Goal: Task Accomplishment & Management: Use online tool/utility

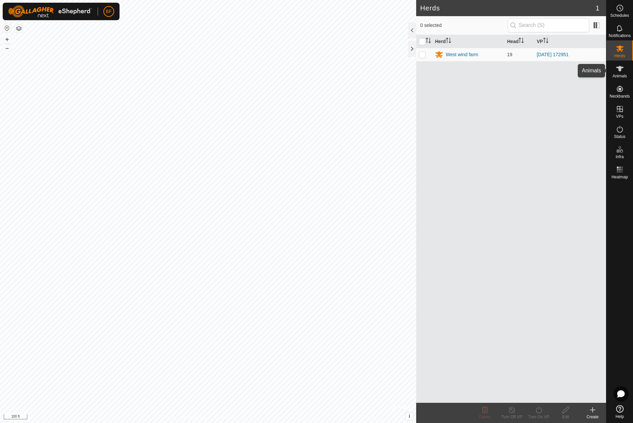
click at [617, 68] on icon at bounding box center [620, 69] width 8 height 8
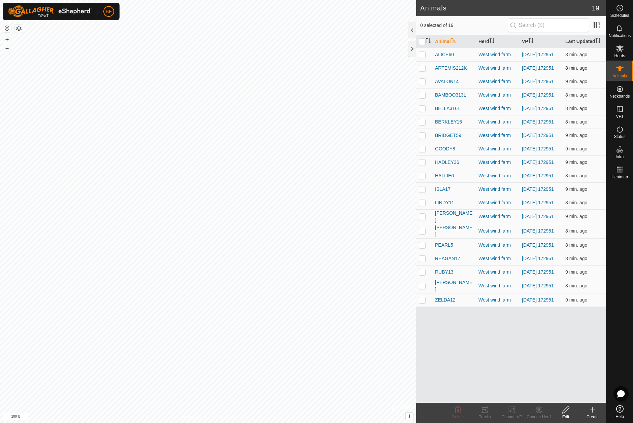
drag, startPoint x: 423, startPoint y: 54, endPoint x: 421, endPoint y: 75, distance: 22.0
click at [423, 54] on p-checkbox at bounding box center [422, 54] width 7 height 5
click at [483, 406] on icon at bounding box center [485, 410] width 8 height 8
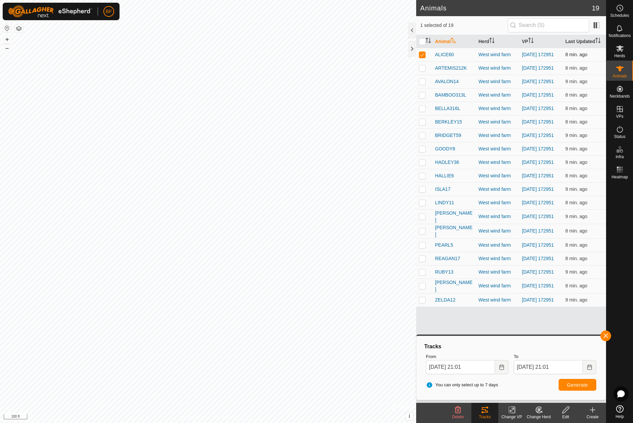
click at [425, 57] on p-checkbox at bounding box center [422, 54] width 7 height 5
checkbox input "false"
click at [422, 68] on p-checkbox at bounding box center [422, 67] width 7 height 5
drag, startPoint x: 606, startPoint y: 335, endPoint x: 601, endPoint y: 338, distance: 5.6
click at [605, 336] on span "button" at bounding box center [605, 335] width 5 height 5
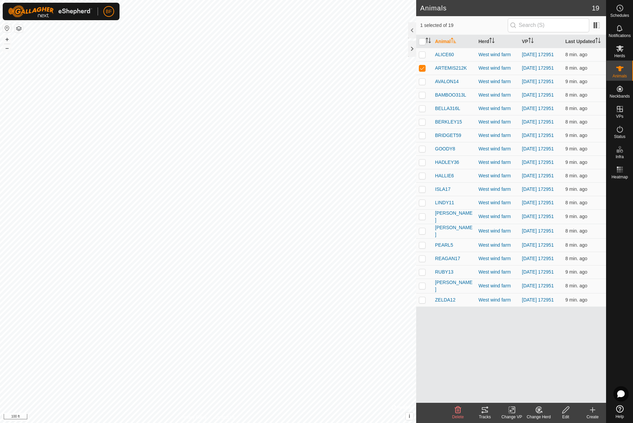
click at [487, 411] on icon at bounding box center [485, 409] width 6 height 5
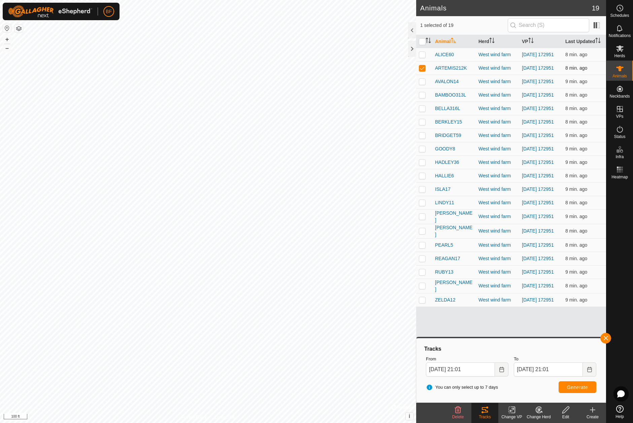
click at [423, 69] on p-checkbox at bounding box center [422, 67] width 7 height 5
checkbox input "false"
click at [423, 84] on p-checkbox at bounding box center [422, 81] width 7 height 5
drag, startPoint x: 607, startPoint y: 338, endPoint x: 592, endPoint y: 349, distance: 18.5
click at [606, 338] on button "button" at bounding box center [605, 338] width 11 height 11
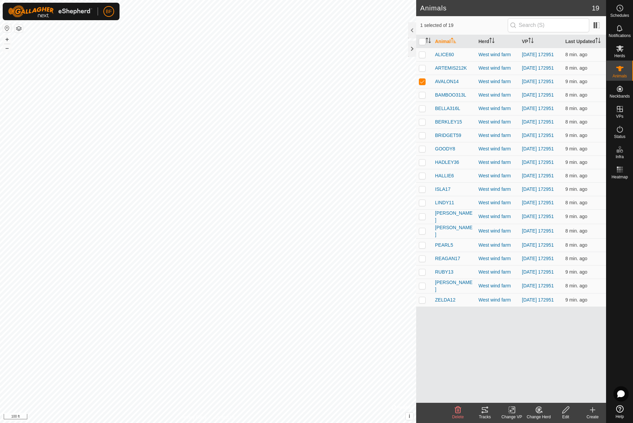
click at [484, 411] on icon at bounding box center [485, 410] width 8 height 8
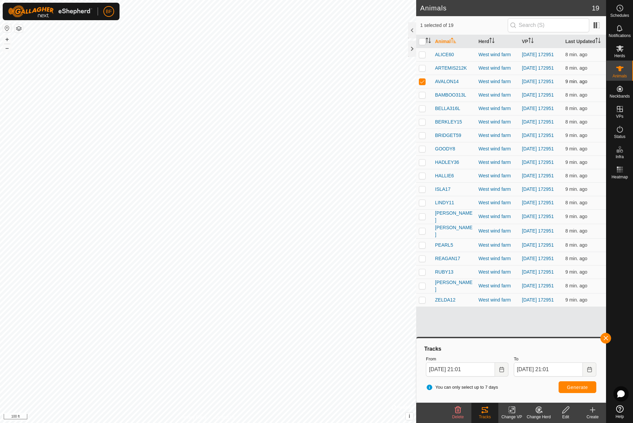
drag, startPoint x: 423, startPoint y: 81, endPoint x: 423, endPoint y: 87, distance: 5.1
click at [423, 81] on p-checkbox at bounding box center [422, 81] width 7 height 5
checkbox input "false"
drag, startPoint x: 422, startPoint y: 99, endPoint x: 441, endPoint y: 122, distance: 30.1
click at [422, 98] on p-checkbox at bounding box center [422, 94] width 7 height 5
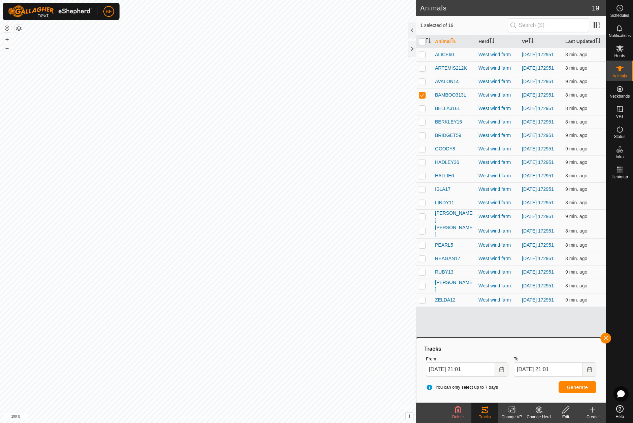
drag, startPoint x: 605, startPoint y: 337, endPoint x: 592, endPoint y: 340, distance: 13.1
click at [604, 337] on button "button" at bounding box center [605, 338] width 11 height 11
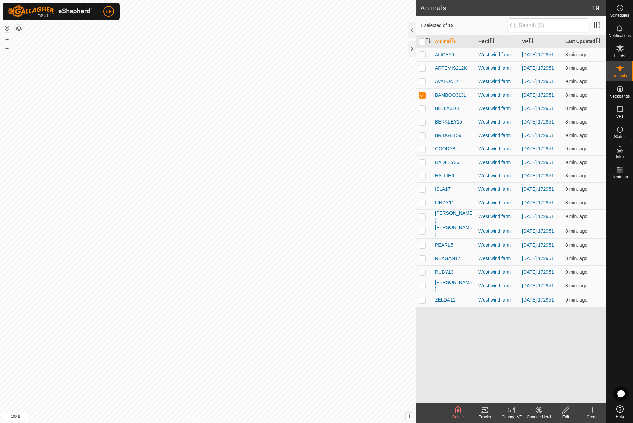
click at [487, 412] on icon at bounding box center [485, 410] width 8 height 8
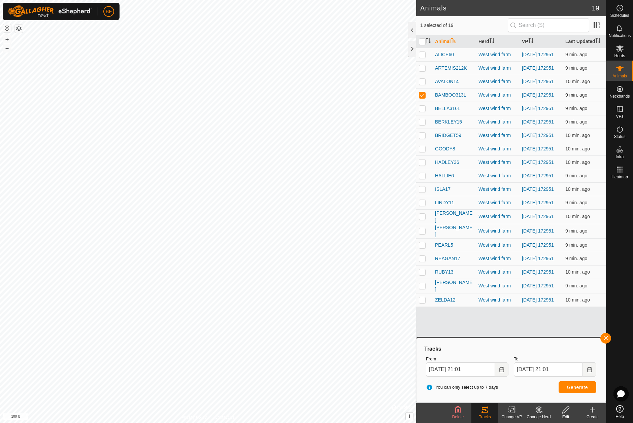
click at [421, 98] on p-checkbox at bounding box center [422, 94] width 7 height 5
checkbox input "false"
click at [424, 111] on p-checkbox at bounding box center [422, 108] width 7 height 5
click at [606, 335] on button "button" at bounding box center [605, 338] width 11 height 11
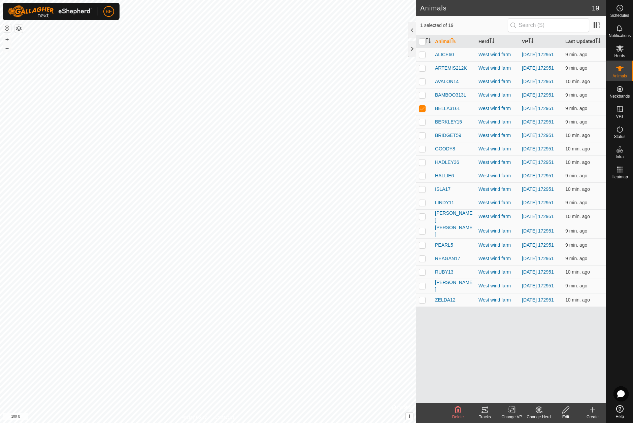
click at [487, 410] on icon at bounding box center [485, 410] width 8 height 8
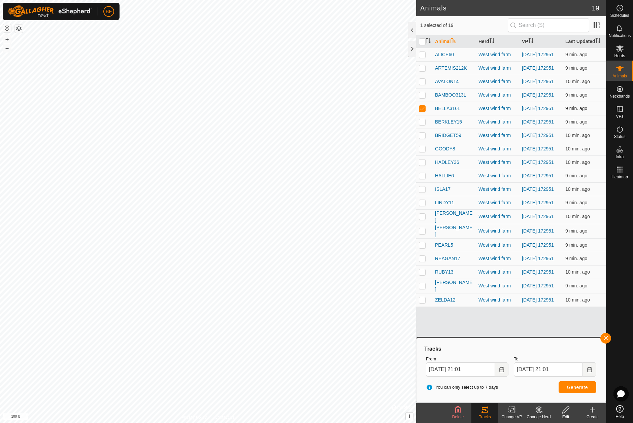
click at [423, 111] on p-checkbox at bounding box center [422, 108] width 7 height 5
checkbox input "false"
drag, startPoint x: 421, startPoint y: 128, endPoint x: 439, endPoint y: 145, distance: 23.8
click at [421, 125] on p-checkbox at bounding box center [422, 121] width 7 height 5
drag, startPoint x: 606, startPoint y: 338, endPoint x: 588, endPoint y: 347, distance: 20.3
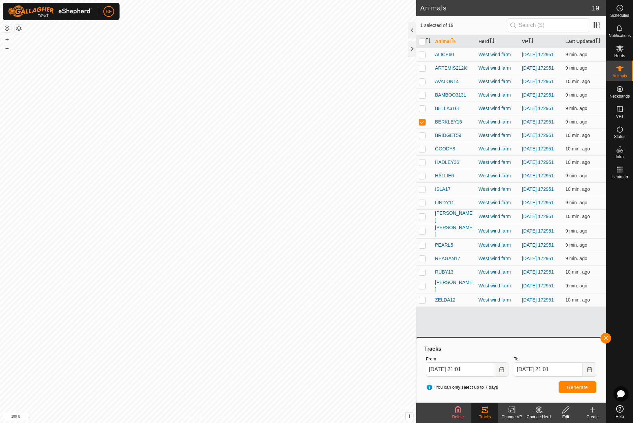
click at [606, 338] on button "button" at bounding box center [605, 338] width 11 height 11
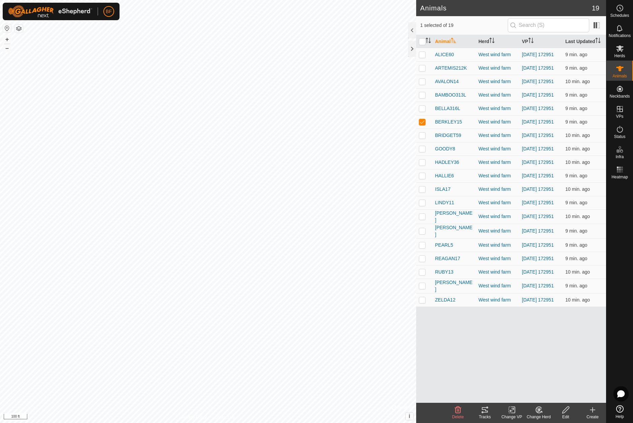
click at [486, 413] on icon at bounding box center [485, 409] width 6 height 5
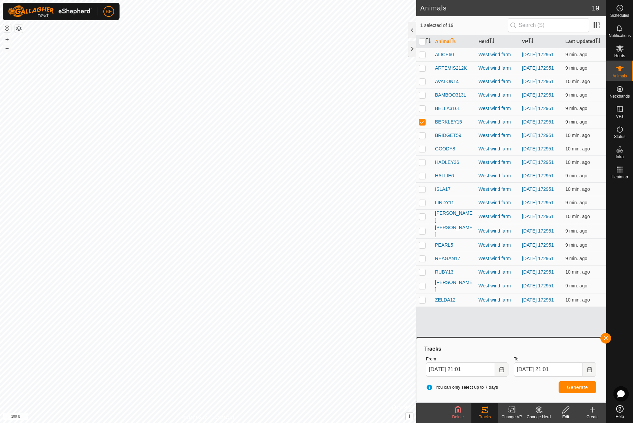
click at [425, 125] on p-checkbox at bounding box center [422, 121] width 7 height 5
checkbox input "false"
click at [422, 138] on p-checkbox at bounding box center [422, 135] width 7 height 5
click at [607, 338] on button "button" at bounding box center [605, 338] width 11 height 11
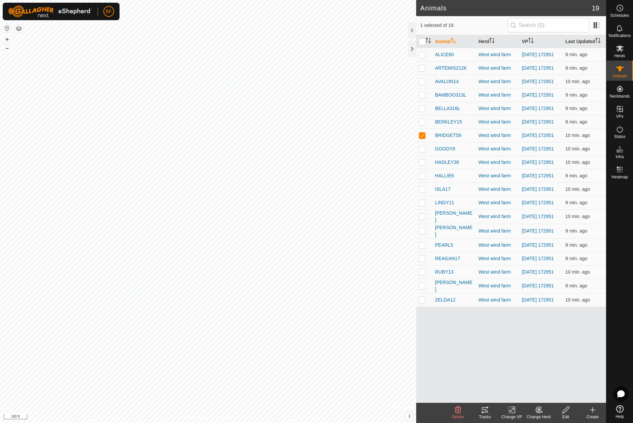
click at [484, 411] on icon at bounding box center [485, 410] width 8 height 8
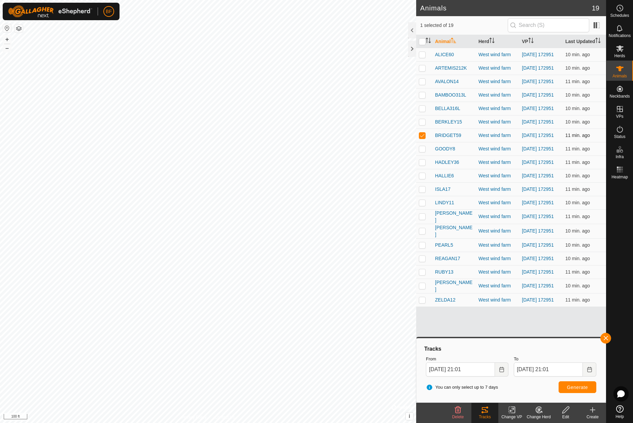
click at [422, 138] on p-checkbox at bounding box center [422, 135] width 7 height 5
checkbox input "false"
click at [422, 151] on p-checkbox at bounding box center [422, 148] width 7 height 5
click at [605, 336] on button "button" at bounding box center [605, 338] width 11 height 11
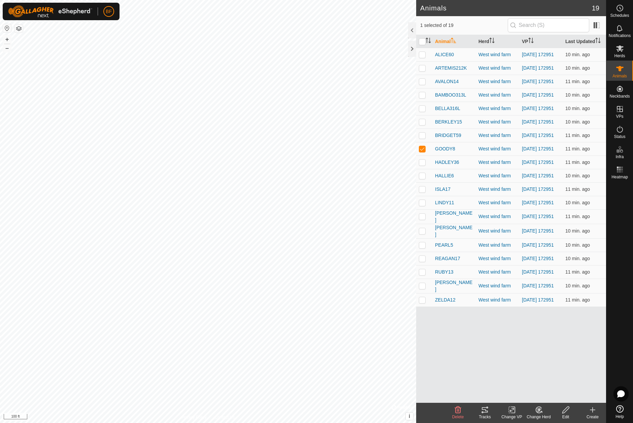
click at [484, 412] on icon at bounding box center [485, 409] width 6 height 5
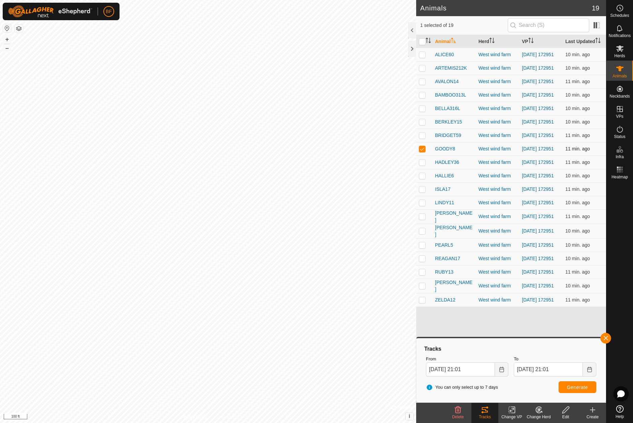
drag, startPoint x: 422, startPoint y: 155, endPoint x: 423, endPoint y: 160, distance: 5.1
click at [422, 151] on p-checkbox at bounding box center [422, 148] width 7 height 5
checkbox input "false"
click at [424, 165] on p-checkbox at bounding box center [422, 162] width 7 height 5
click at [605, 338] on button "button" at bounding box center [605, 338] width 11 height 11
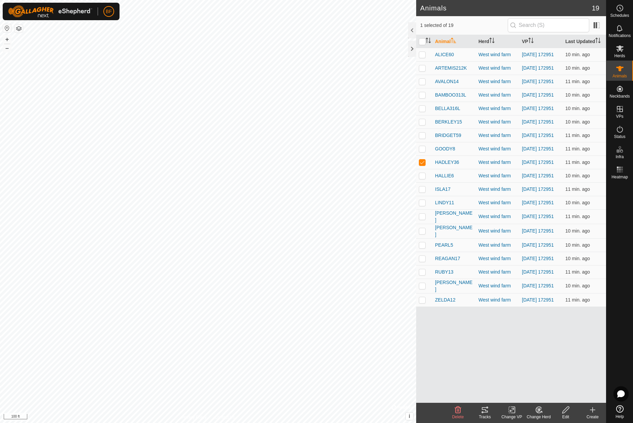
click at [482, 406] on icon at bounding box center [485, 410] width 8 height 8
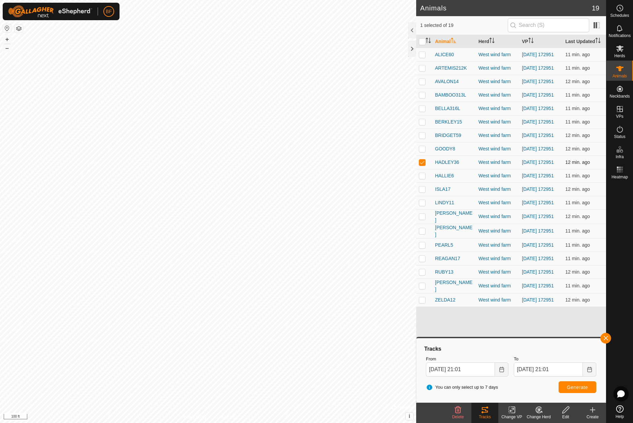
click at [422, 165] on p-checkbox at bounding box center [422, 162] width 7 height 5
checkbox input "false"
click at [423, 178] on p-checkbox at bounding box center [422, 175] width 7 height 5
click at [603, 335] on button "button" at bounding box center [605, 338] width 11 height 11
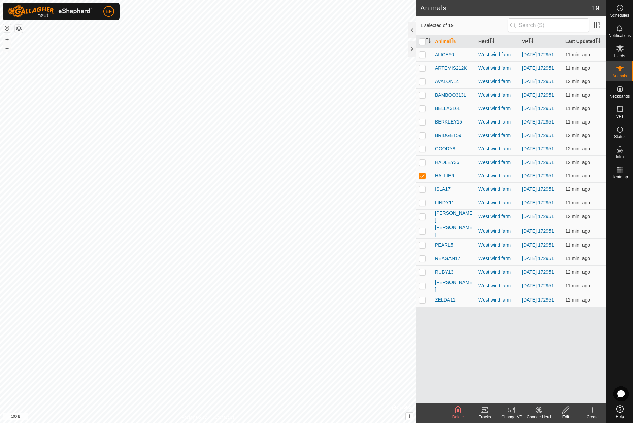
click at [484, 411] on icon at bounding box center [485, 410] width 8 height 8
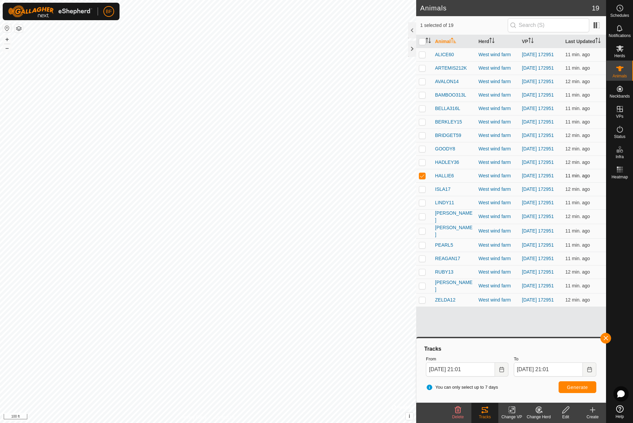
click at [423, 178] on p-checkbox at bounding box center [422, 175] width 7 height 5
checkbox input "false"
click at [422, 205] on p-checkbox at bounding box center [422, 202] width 7 height 5
click at [606, 337] on button "button" at bounding box center [605, 338] width 11 height 11
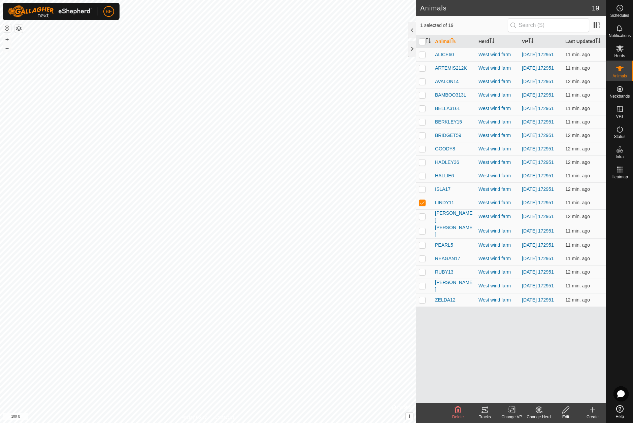
click at [484, 409] on icon at bounding box center [485, 410] width 8 height 8
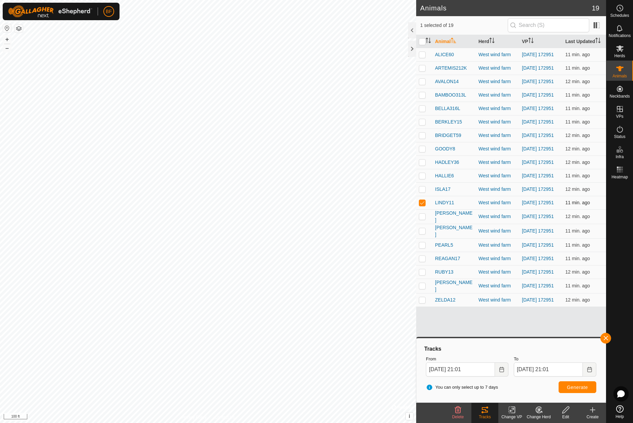
drag, startPoint x: 422, startPoint y: 213, endPoint x: 424, endPoint y: 208, distance: 6.3
click at [423, 205] on p-checkbox at bounding box center [422, 202] width 7 height 5
checkbox input "false"
click at [423, 192] on p-checkbox at bounding box center [422, 188] width 7 height 5
click at [603, 337] on button "button" at bounding box center [605, 338] width 11 height 11
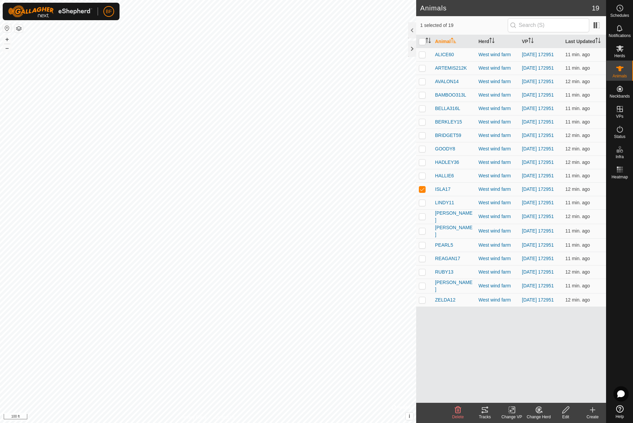
click at [484, 410] on icon at bounding box center [485, 410] width 8 height 8
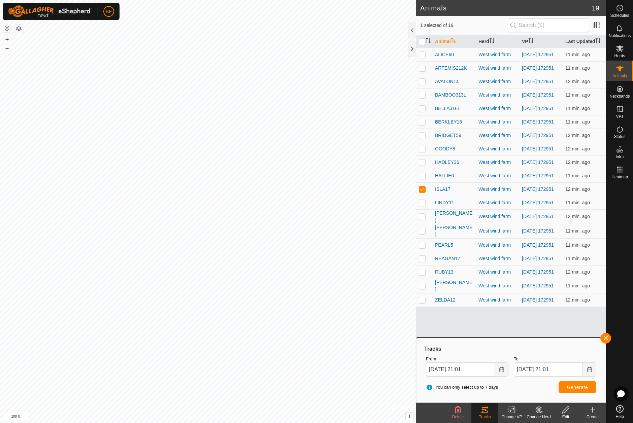
drag, startPoint x: 423, startPoint y: 199, endPoint x: 423, endPoint y: 215, distance: 15.5
click at [423, 192] on p-checkbox at bounding box center [422, 188] width 7 height 5
checkbox input "false"
click at [422, 219] on p-checkbox at bounding box center [422, 216] width 7 height 5
drag, startPoint x: 608, startPoint y: 338, endPoint x: 582, endPoint y: 355, distance: 30.2
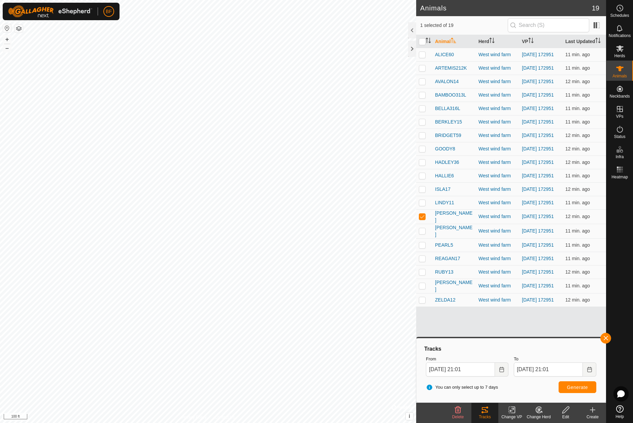
click at [608, 338] on button "button" at bounding box center [605, 338] width 11 height 11
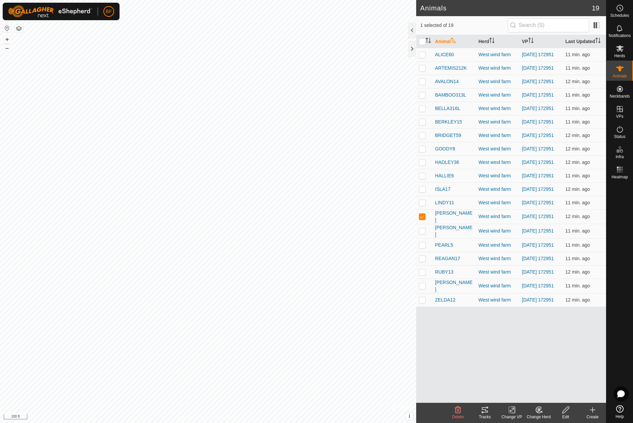
click at [483, 410] on icon at bounding box center [485, 409] width 6 height 5
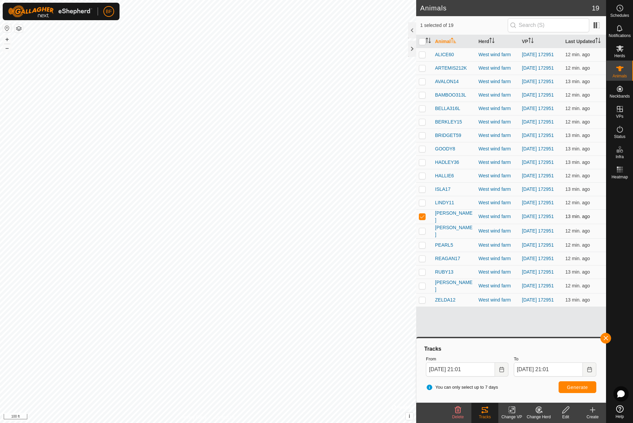
click at [423, 219] on p-checkbox at bounding box center [422, 216] width 7 height 5
checkbox input "false"
click at [422, 234] on p-checkbox at bounding box center [422, 230] width 7 height 5
click at [606, 339] on button "button" at bounding box center [605, 338] width 11 height 11
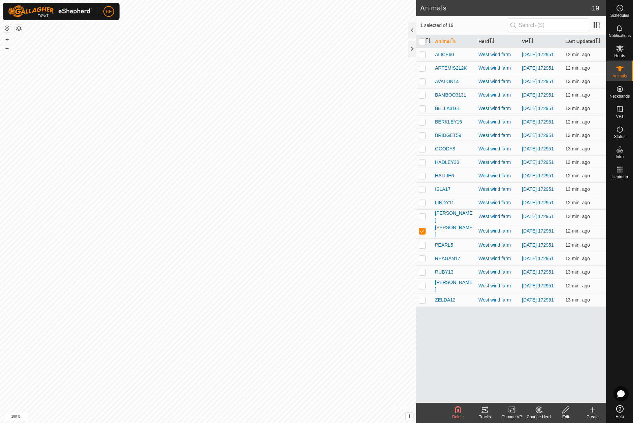
click at [484, 410] on icon at bounding box center [485, 410] width 8 height 8
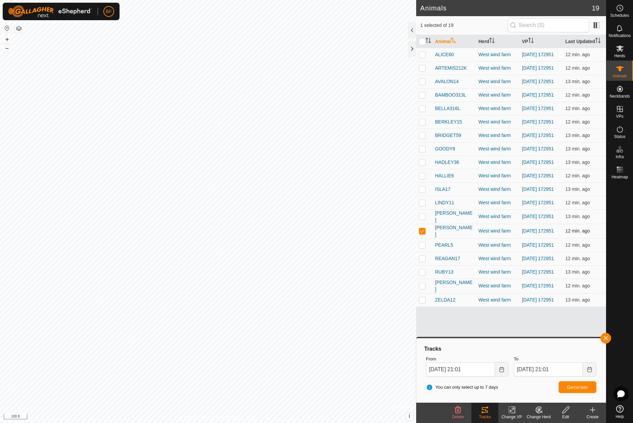
click at [422, 234] on p-checkbox at bounding box center [422, 230] width 7 height 5
checkbox input "false"
drag, startPoint x: 422, startPoint y: 258, endPoint x: 455, endPoint y: 286, distance: 43.7
click at [422, 248] on p-checkbox at bounding box center [422, 244] width 7 height 5
drag, startPoint x: 607, startPoint y: 337, endPoint x: 602, endPoint y: 340, distance: 5.6
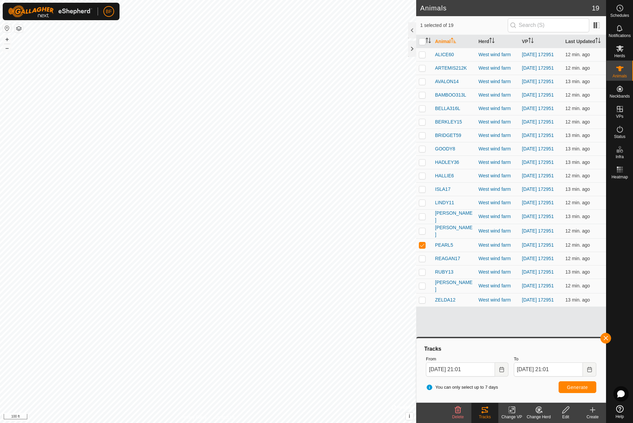
click at [606, 338] on button "button" at bounding box center [605, 338] width 11 height 11
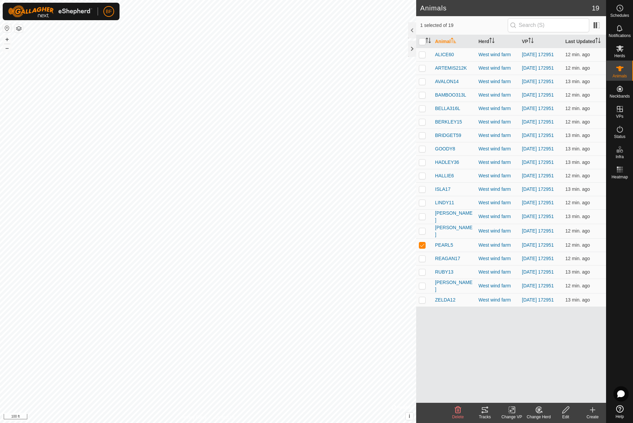
click at [487, 411] on icon at bounding box center [485, 409] width 6 height 5
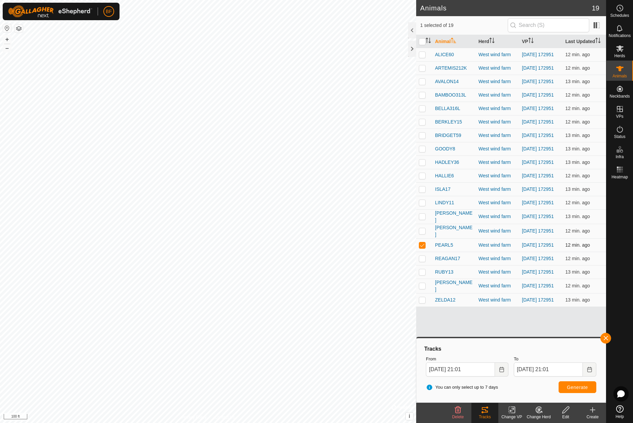
click at [422, 248] on p-checkbox at bounding box center [422, 244] width 7 height 5
checkbox input "false"
drag, startPoint x: 425, startPoint y: 272, endPoint x: 432, endPoint y: 272, distance: 7.1
click at [425, 261] on p-checkbox at bounding box center [422, 258] width 7 height 5
drag, startPoint x: 607, startPoint y: 338, endPoint x: 573, endPoint y: 360, distance: 40.4
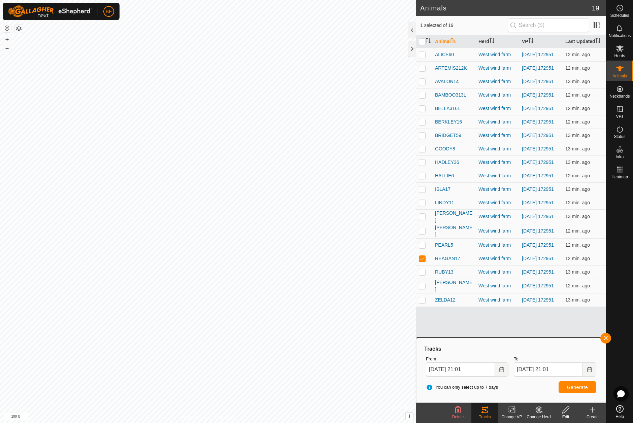
click at [607, 338] on button "button" at bounding box center [605, 338] width 11 height 11
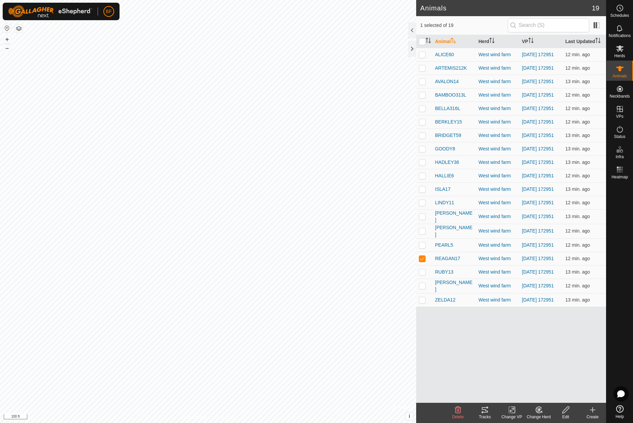
click at [486, 413] on icon at bounding box center [485, 409] width 6 height 5
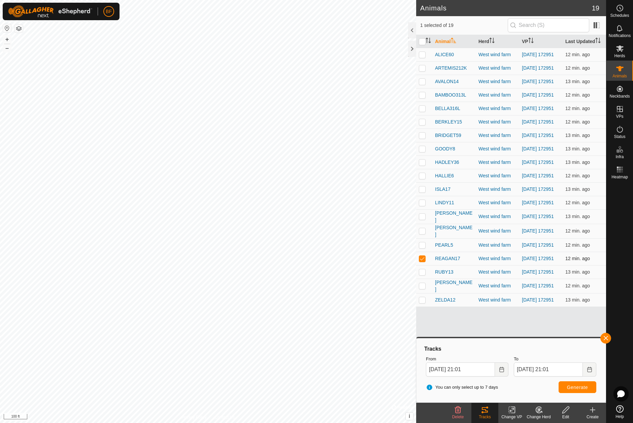
click at [423, 261] on p-checkbox at bounding box center [422, 258] width 7 height 5
checkbox input "false"
drag, startPoint x: 423, startPoint y: 287, endPoint x: 439, endPoint y: 288, distance: 15.9
click at [426, 279] on td at bounding box center [424, 271] width 16 height 13
click at [607, 337] on button "button" at bounding box center [605, 338] width 11 height 11
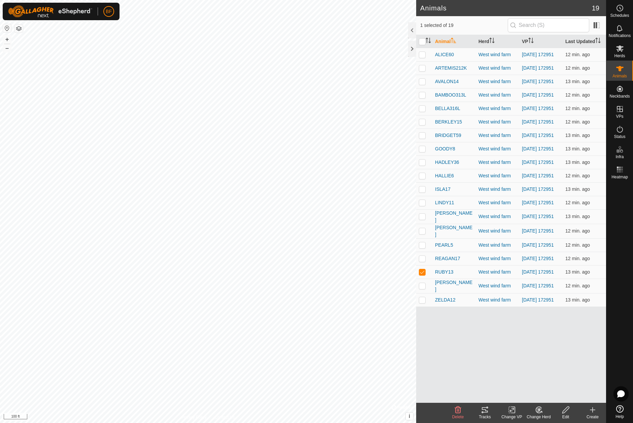
click at [485, 411] on icon at bounding box center [485, 409] width 6 height 5
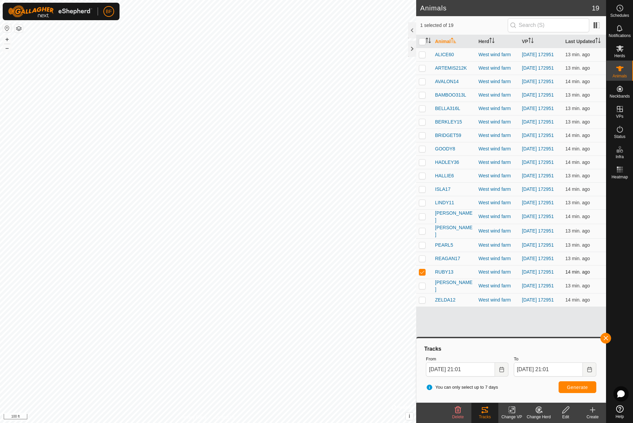
drag, startPoint x: 422, startPoint y: 285, endPoint x: 422, endPoint y: 291, distance: 6.4
click at [422, 275] on p-checkbox at bounding box center [422, 271] width 7 height 5
checkbox input "false"
click at [423, 288] on p-checkbox at bounding box center [422, 285] width 7 height 5
click at [605, 335] on button "button" at bounding box center [605, 338] width 11 height 11
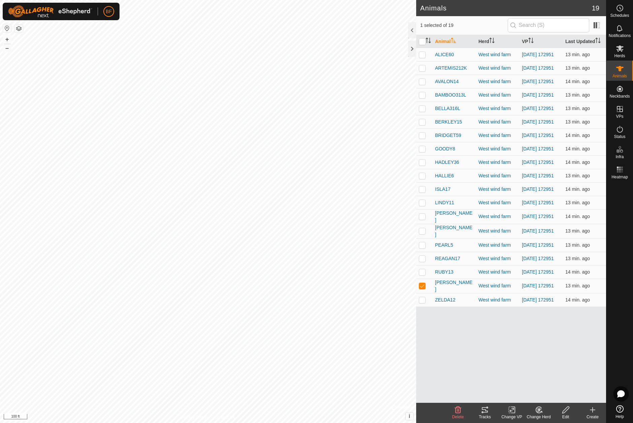
click at [486, 411] on icon at bounding box center [485, 409] width 6 height 5
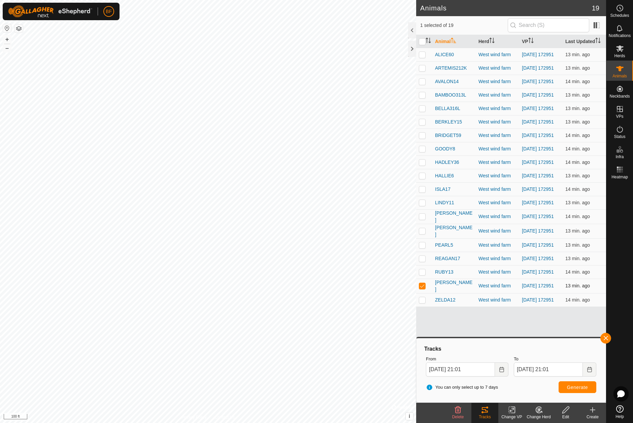
click at [423, 288] on p-checkbox at bounding box center [422, 285] width 7 height 5
checkbox input "false"
drag, startPoint x: 421, startPoint y: 315, endPoint x: 431, endPoint y: 316, distance: 9.9
click at [421, 303] on p-checkbox at bounding box center [422, 299] width 7 height 5
checkbox input "true"
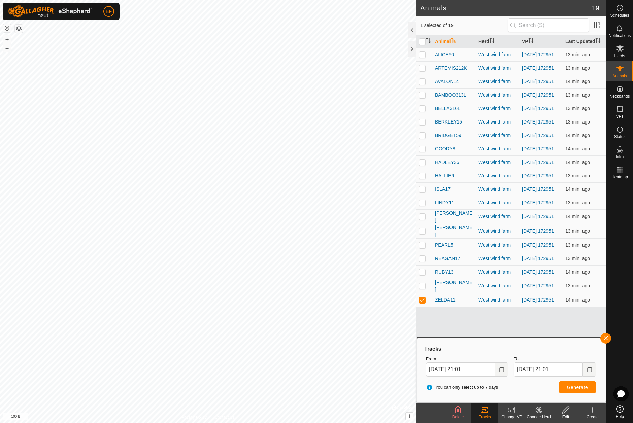
drag, startPoint x: 608, startPoint y: 337, endPoint x: 599, endPoint y: 340, distance: 9.9
click at [608, 337] on button "button" at bounding box center [605, 338] width 11 height 11
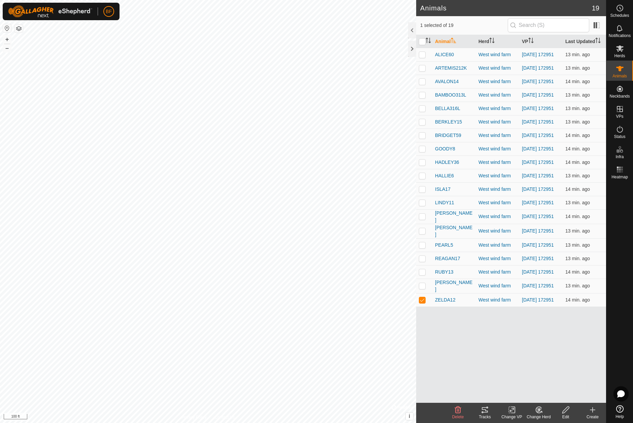
click at [487, 408] on icon at bounding box center [487, 408] width 2 height 2
